Goal: Task Accomplishment & Management: Manage account settings

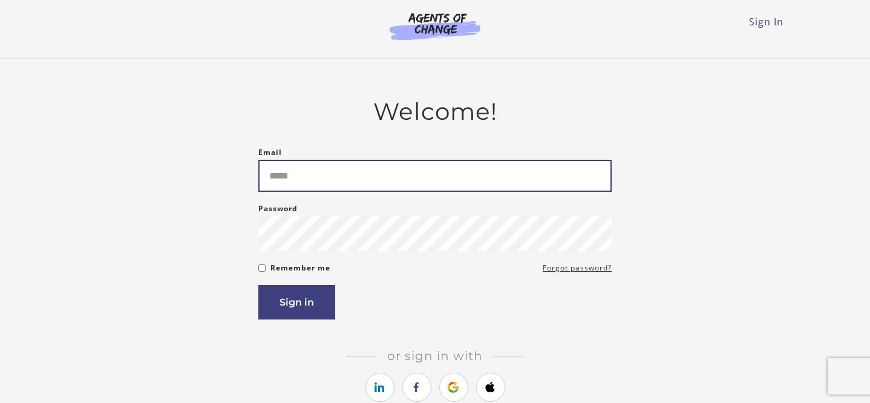
type input "**********"
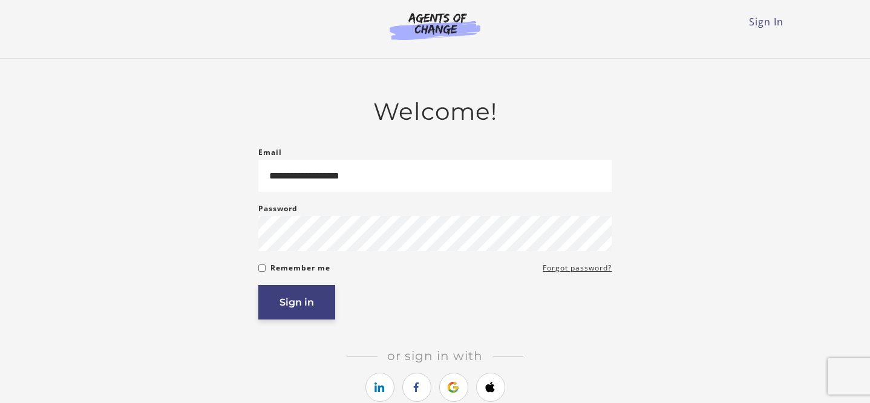
click at [304, 318] on button "Sign in" at bounding box center [296, 302] width 77 height 35
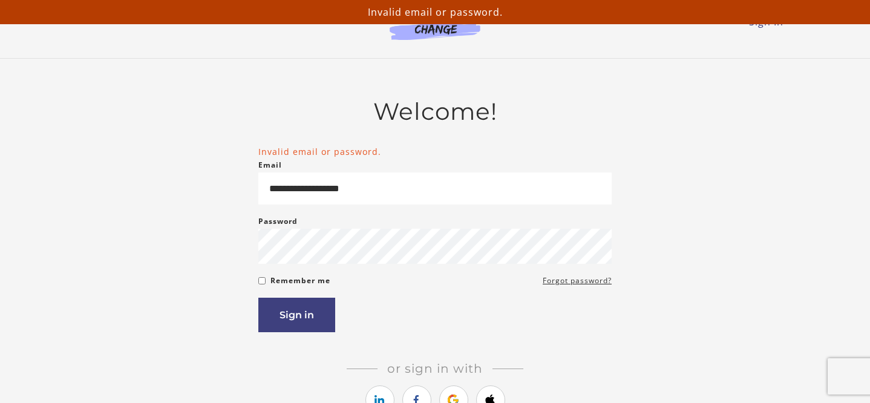
click at [427, 36] on img at bounding box center [435, 26] width 116 height 28
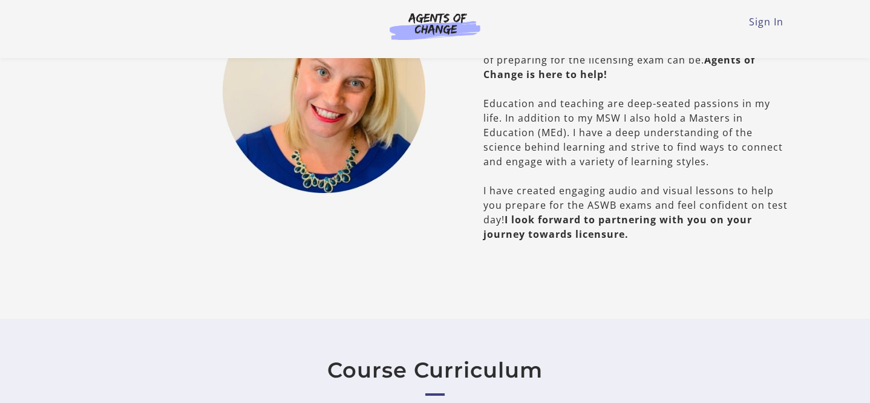
scroll to position [741, 0]
